Goal: Task Accomplishment & Management: Use online tool/utility

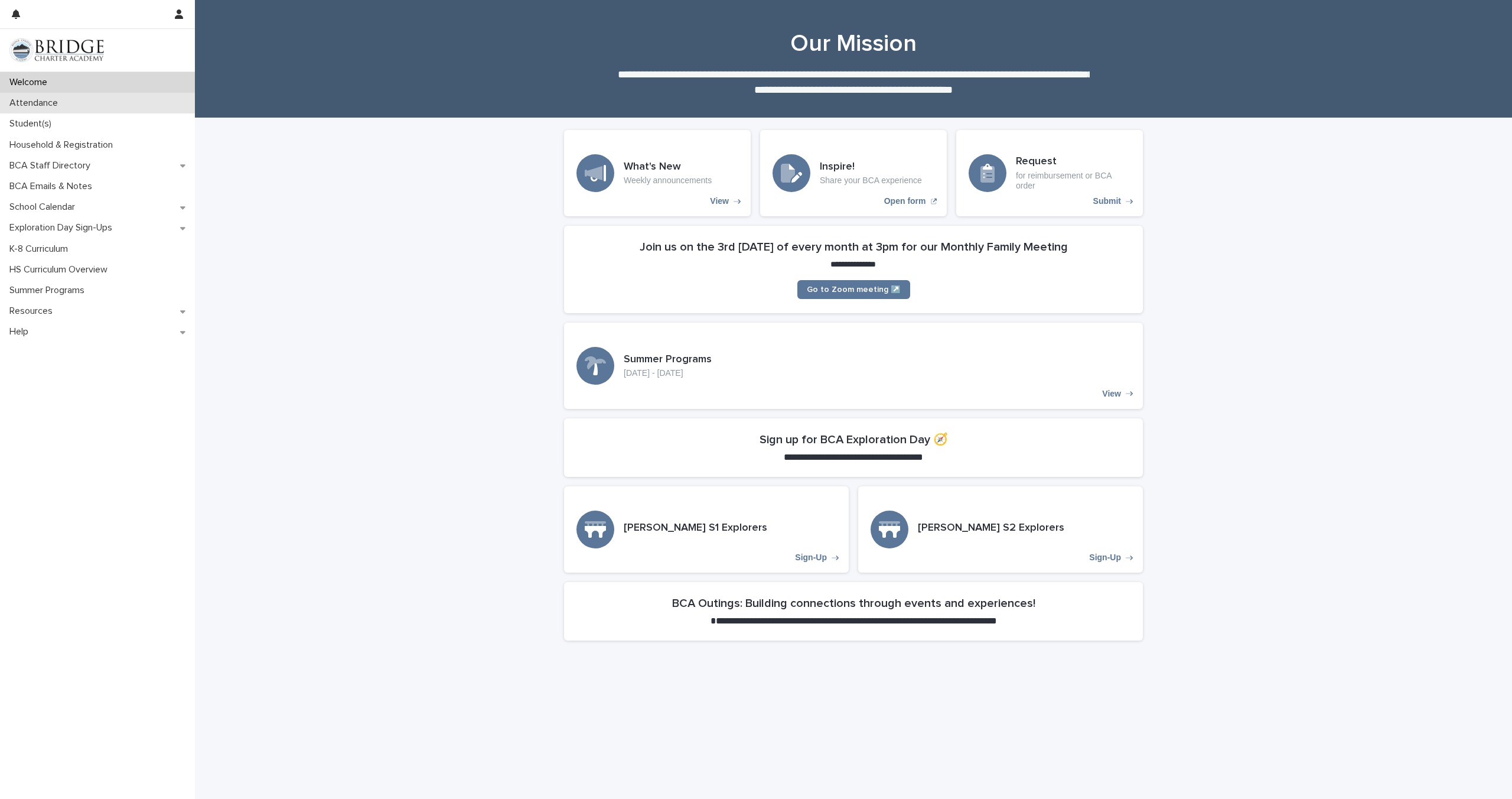
click at [46, 105] on p "Attendance" at bounding box center [36, 103] width 63 height 12
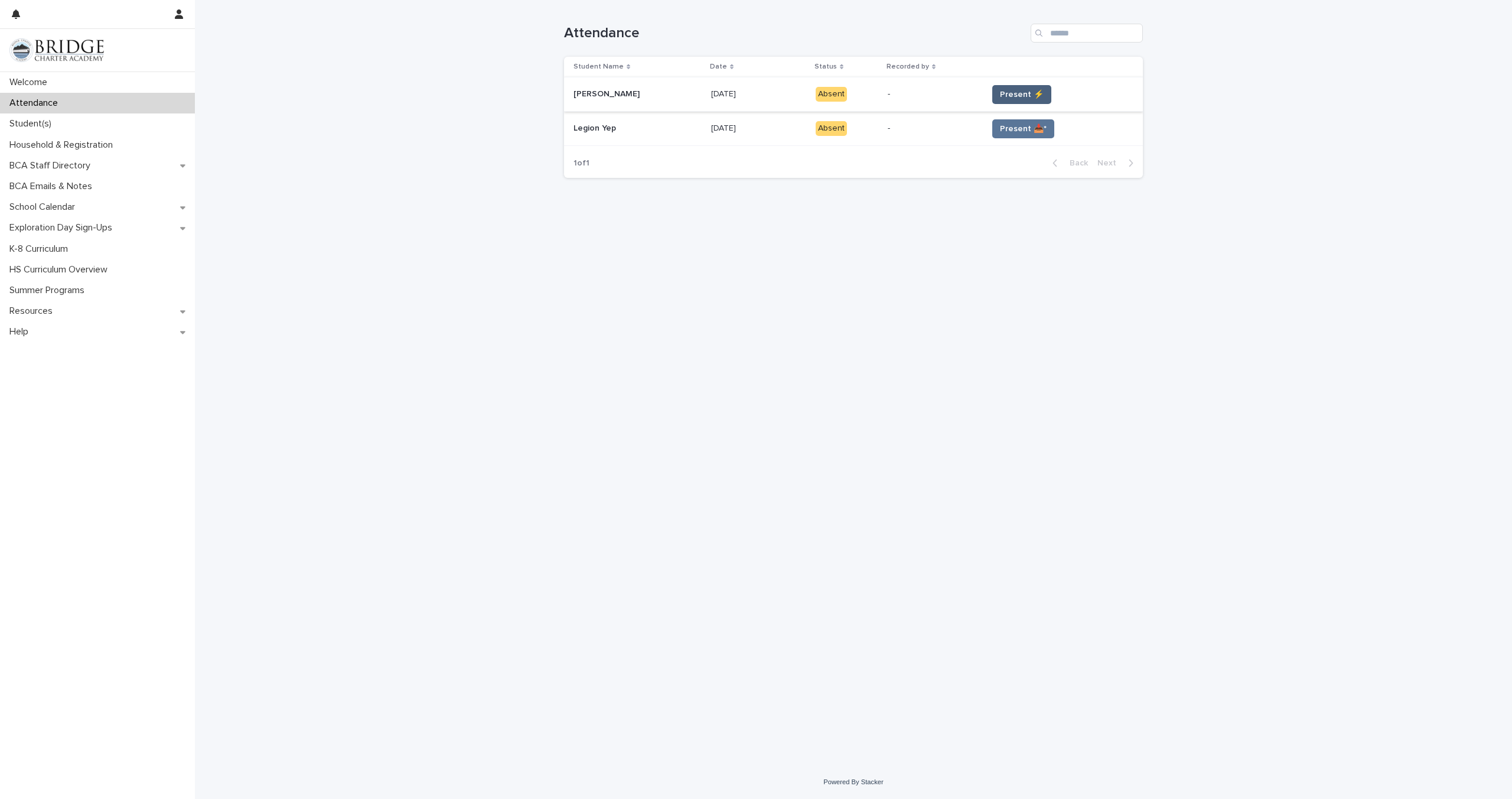
click at [1009, 93] on span "Present ⚡" at bounding box center [1022, 94] width 44 height 12
click at [1032, 124] on span "Present 📥*" at bounding box center [1023, 129] width 47 height 12
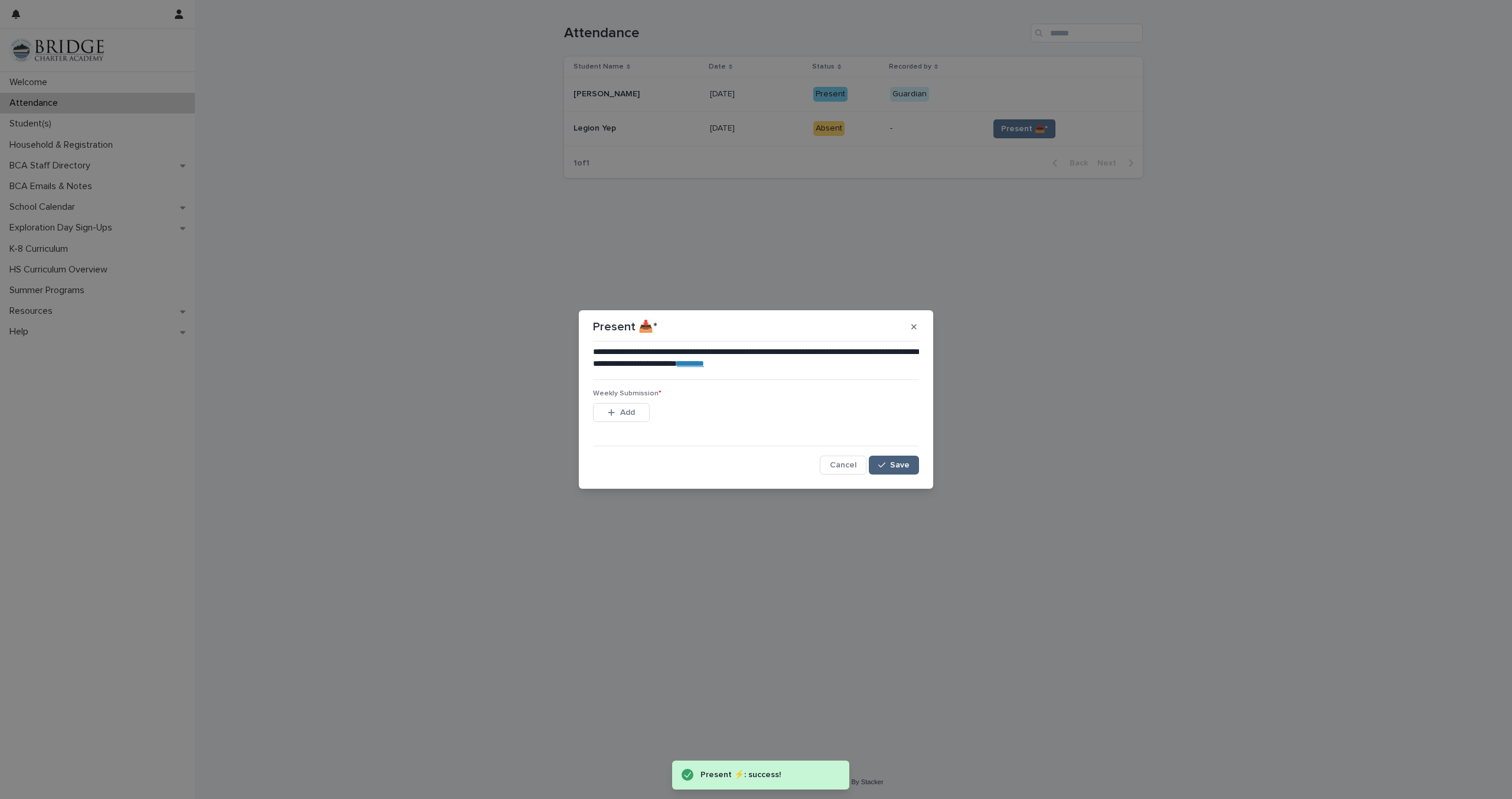
click at [904, 464] on span "Save" at bounding box center [899, 465] width 19 height 8
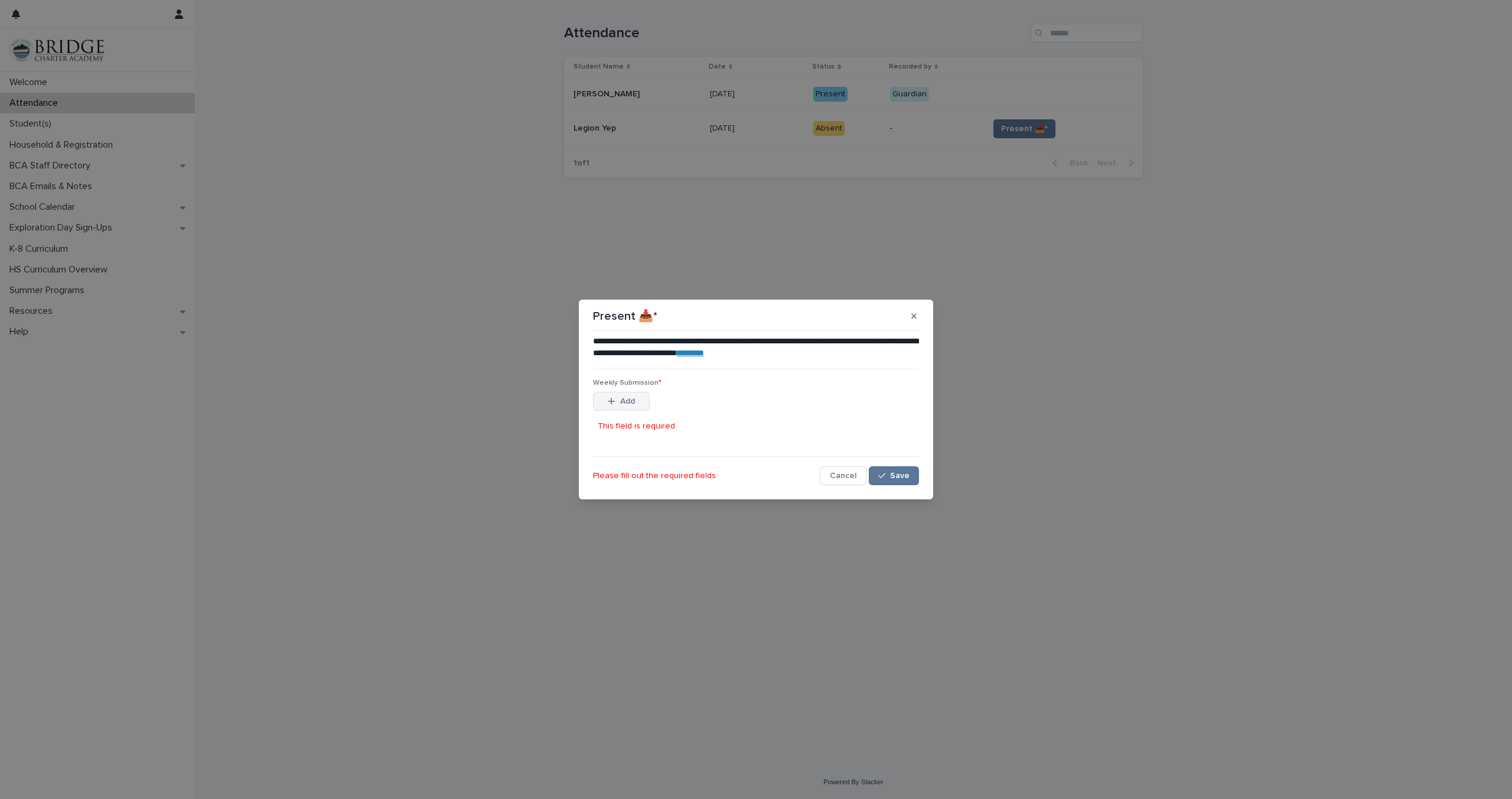
click at [637, 407] on button "Add" at bounding box center [621, 401] width 56 height 19
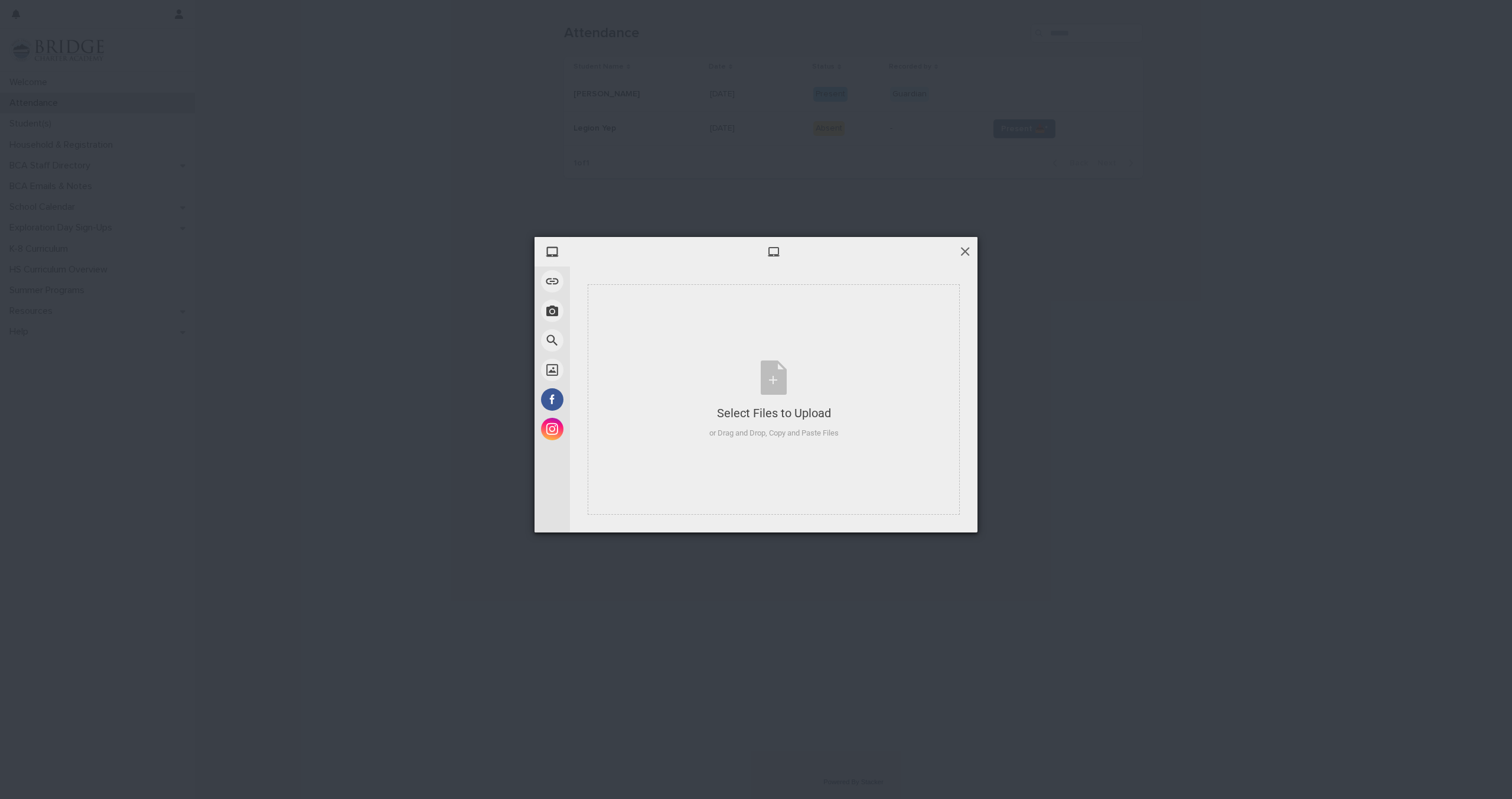
click at [968, 247] on span at bounding box center [965, 251] width 13 height 13
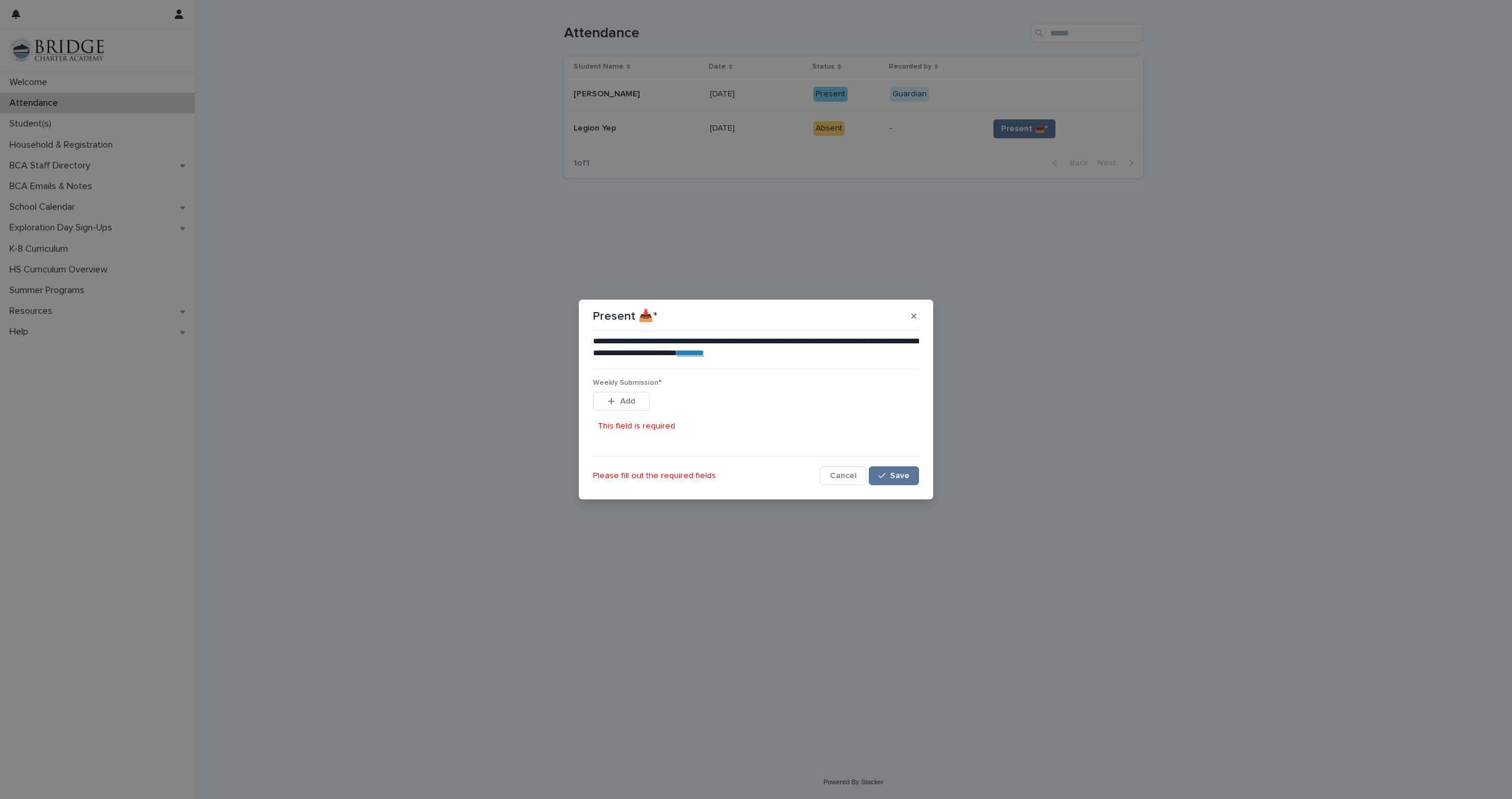
click at [315, 103] on div "**********" at bounding box center [756, 399] width 1512 height 799
